Goal: Ask a question

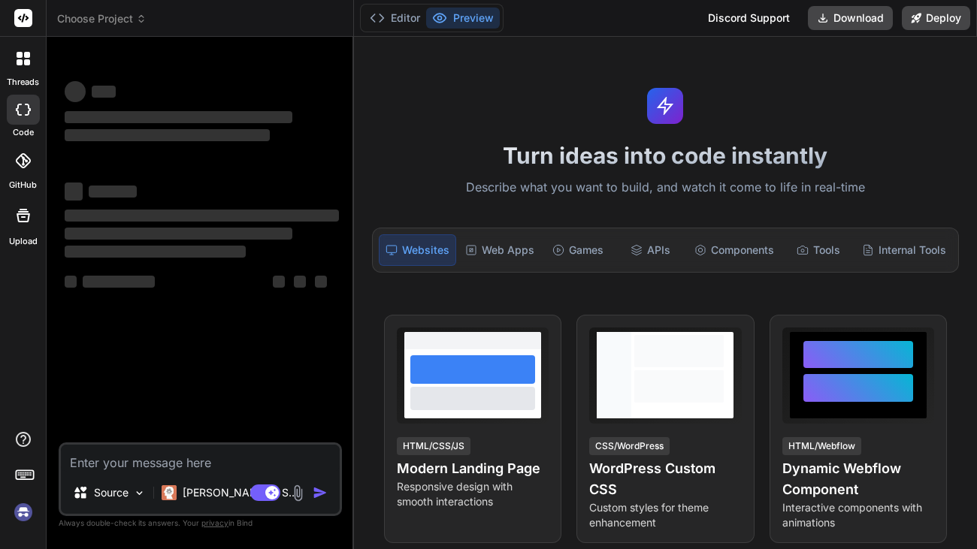
type textarea "x"
type textarea "h"
type textarea "x"
type textarea "hi"
type textarea "x"
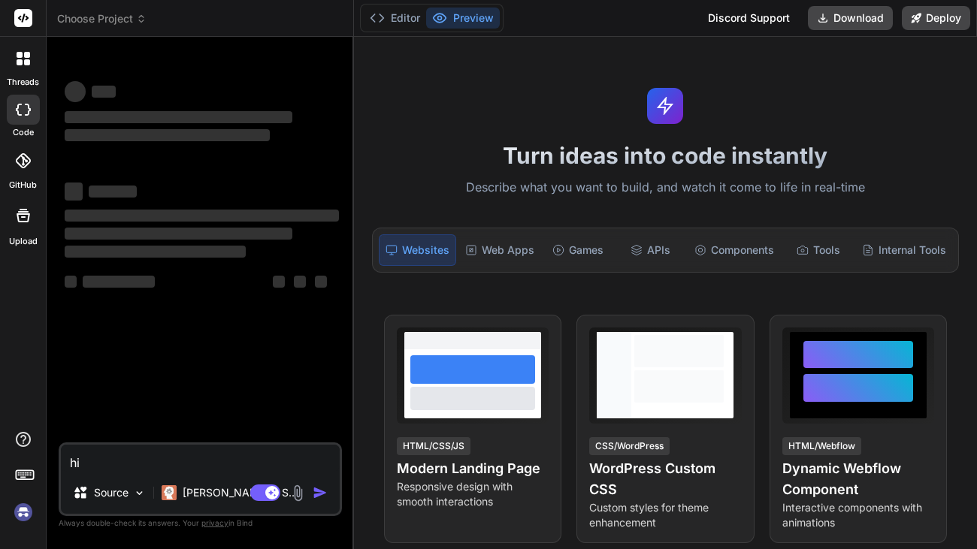
type textarea "hi"
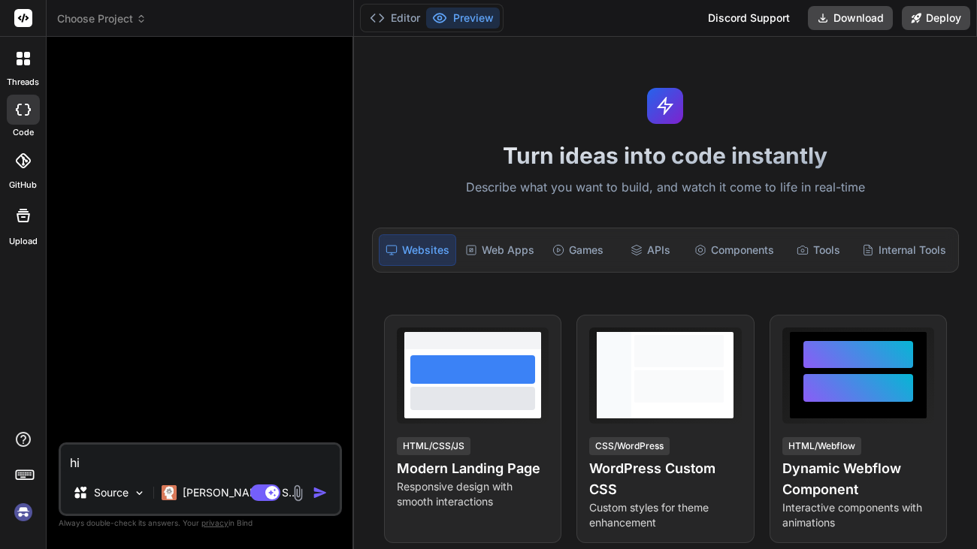
click at [314, 493] on img "button" at bounding box center [320, 492] width 15 height 15
type textarea "x"
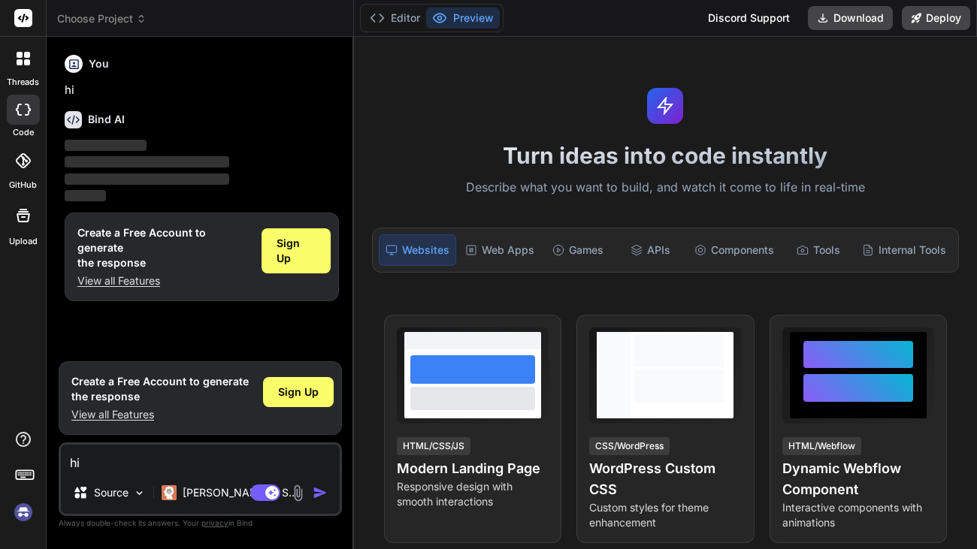
click at [23, 66] on div at bounding box center [24, 59] width 32 height 32
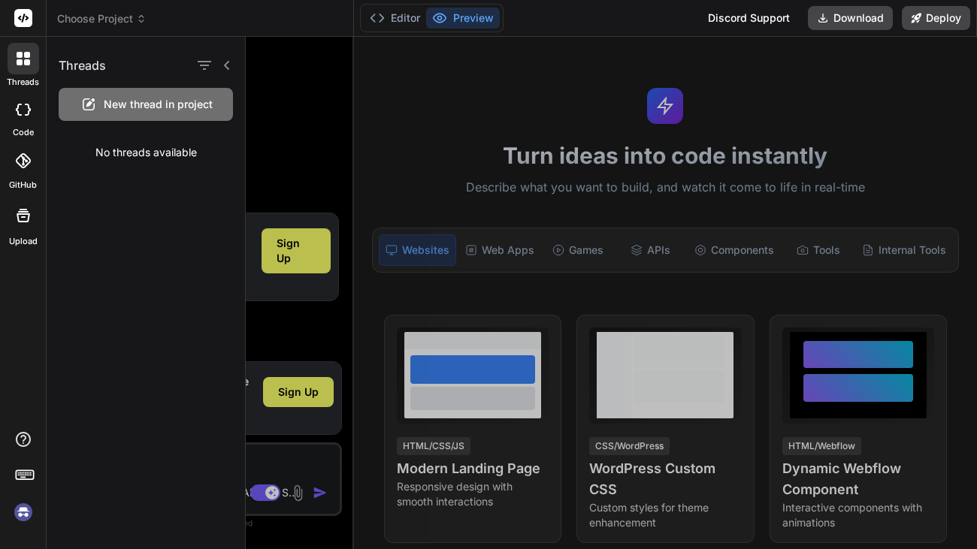
click at [261, 75] on div at bounding box center [611, 293] width 731 height 512
